Goal: Task Accomplishment & Management: Use online tool/utility

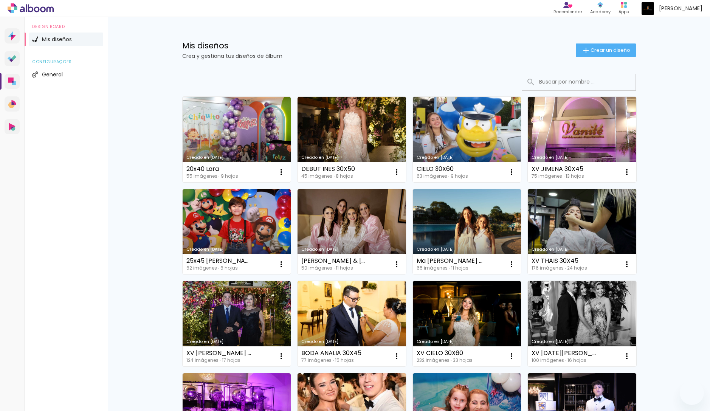
click at [375, 126] on link "Creado en [DATE]" at bounding box center [352, 139] width 109 height 85
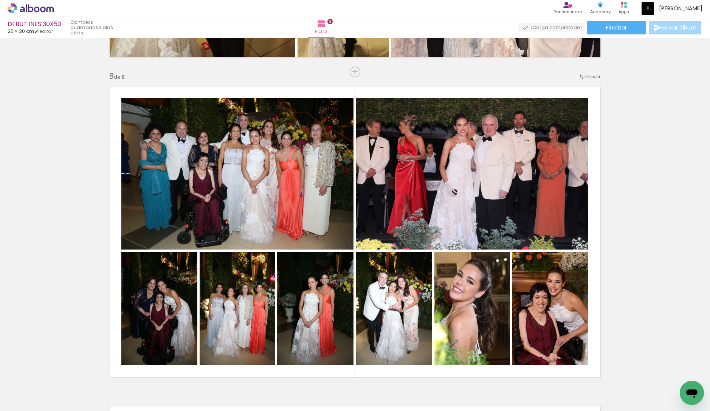
scroll to position [2142, 0]
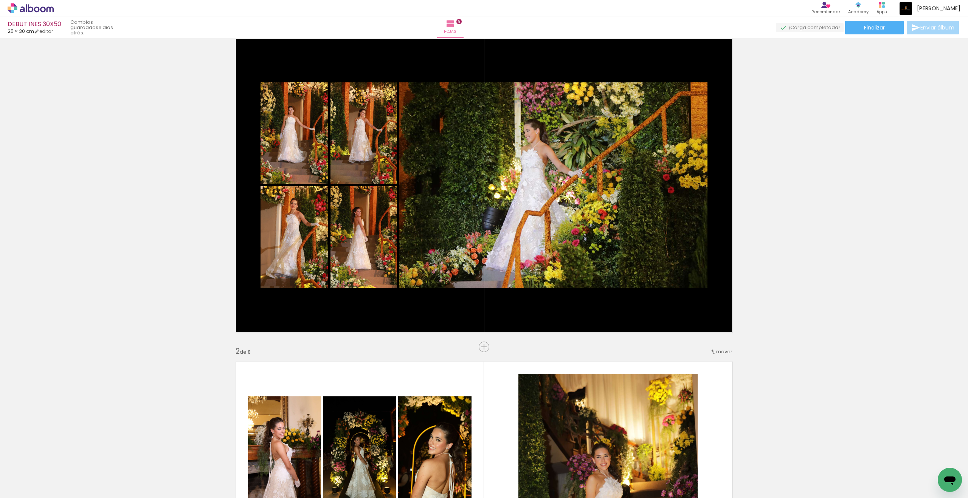
scroll to position [3, 0]
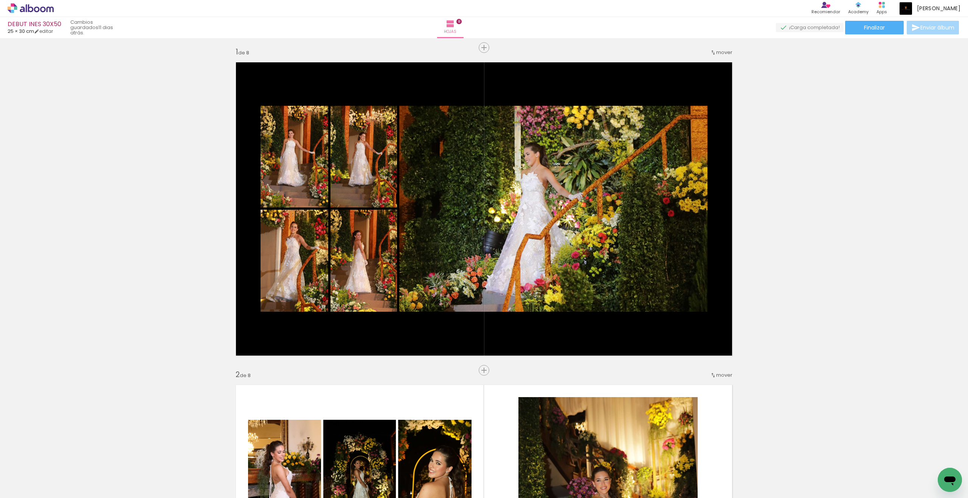
click at [24, 411] on input "Todas las fotos" at bounding box center [17, 475] width 21 height 6
click at [0, 0] on slot "No usadas" at bounding box center [0, 0] width 0 height 0
type input "No usadas"
click at [710, 56] on iron-icon at bounding box center [713, 53] width 6 height 6
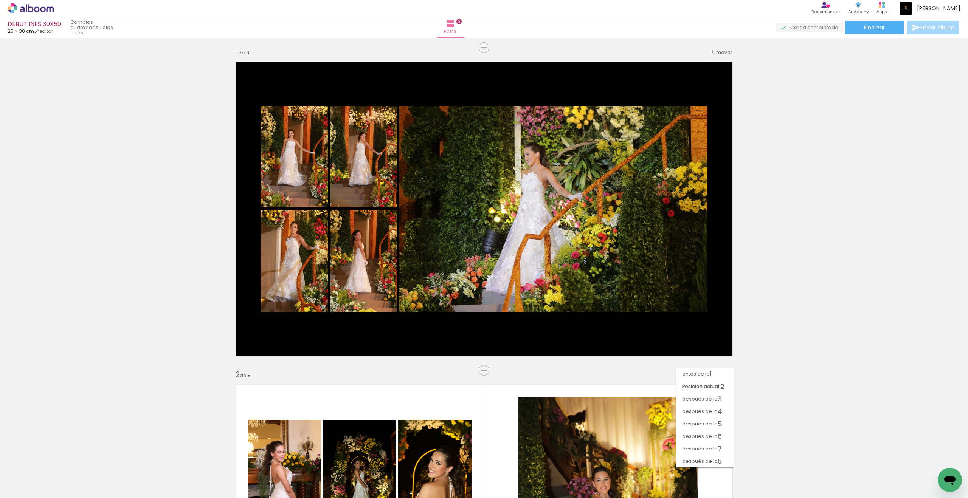
click at [710, 371] on span "1" at bounding box center [711, 374] width 2 height 12
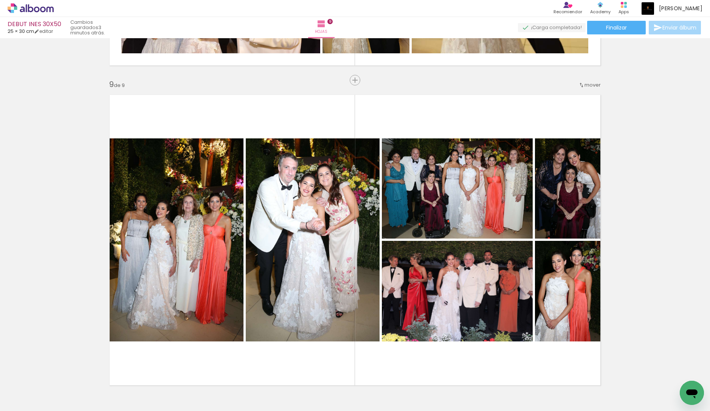
scroll to position [285, 0]
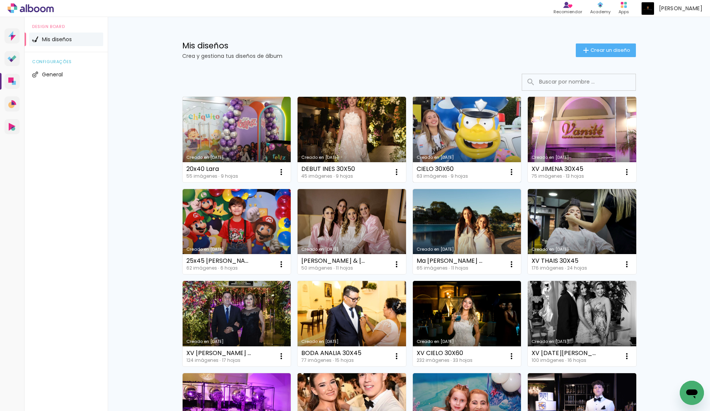
click at [479, 138] on link "Creado en [DATE]" at bounding box center [467, 139] width 109 height 85
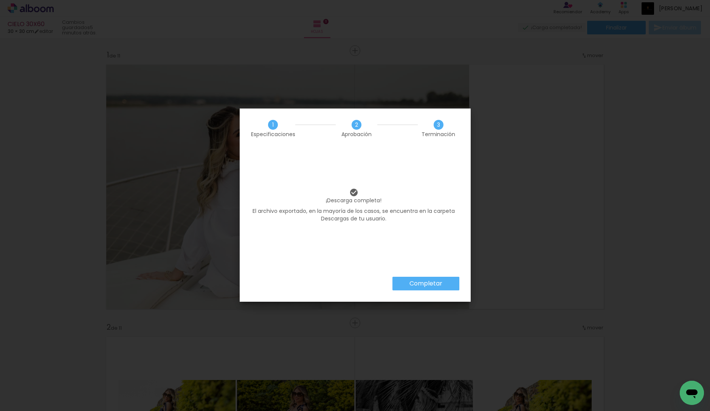
scroll to position [2665, 0]
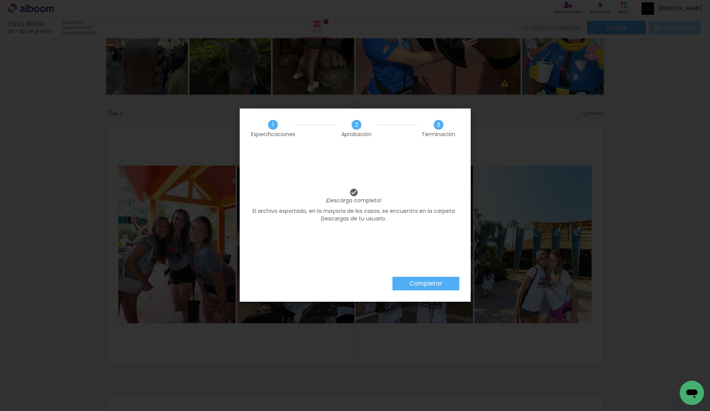
click at [0, 0] on slot "Completar" at bounding box center [0, 0] width 0 height 0
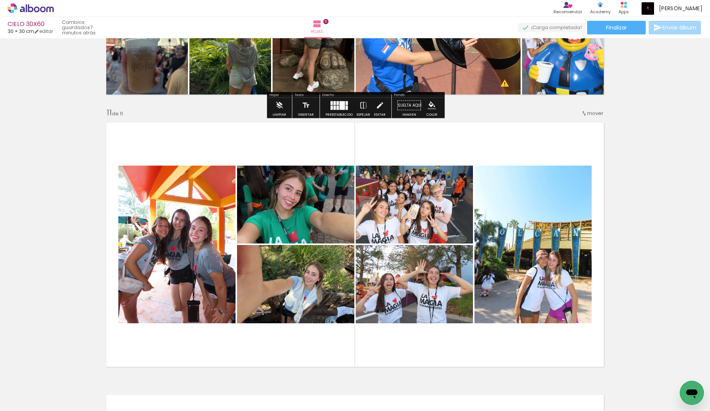
click at [47, 6] on icon at bounding box center [31, 8] width 46 height 10
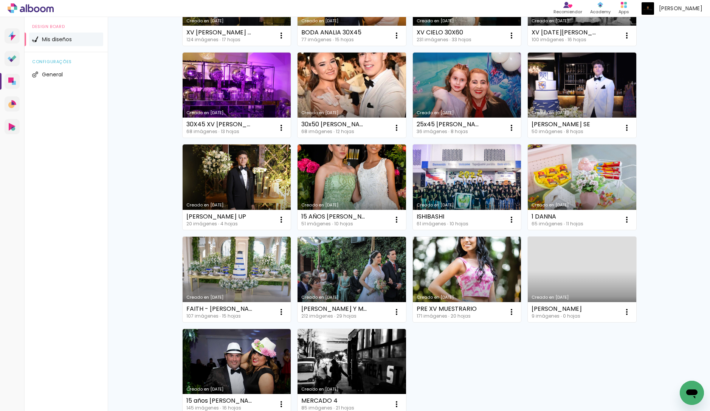
scroll to position [410, 0]
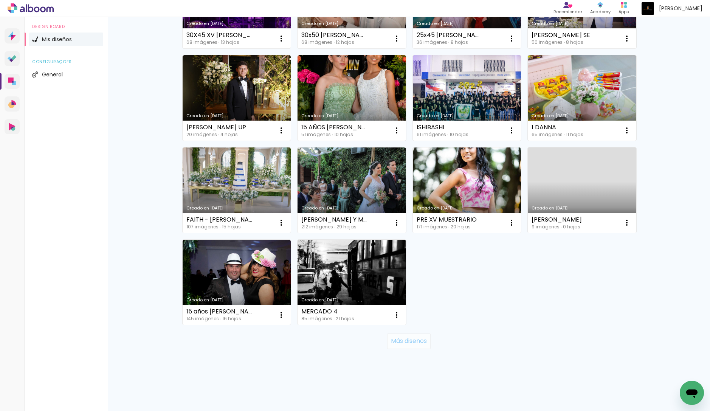
click at [0, 0] on slot "Más diseños" at bounding box center [0, 0] width 0 height 0
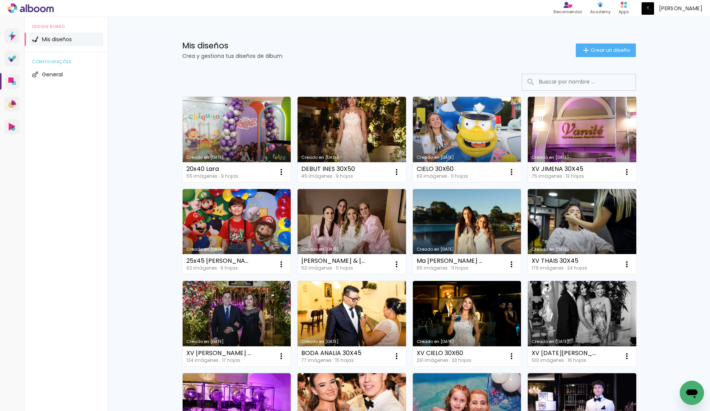
scroll to position [1, 0]
